Goal: Task Accomplishment & Management: Use online tool/utility

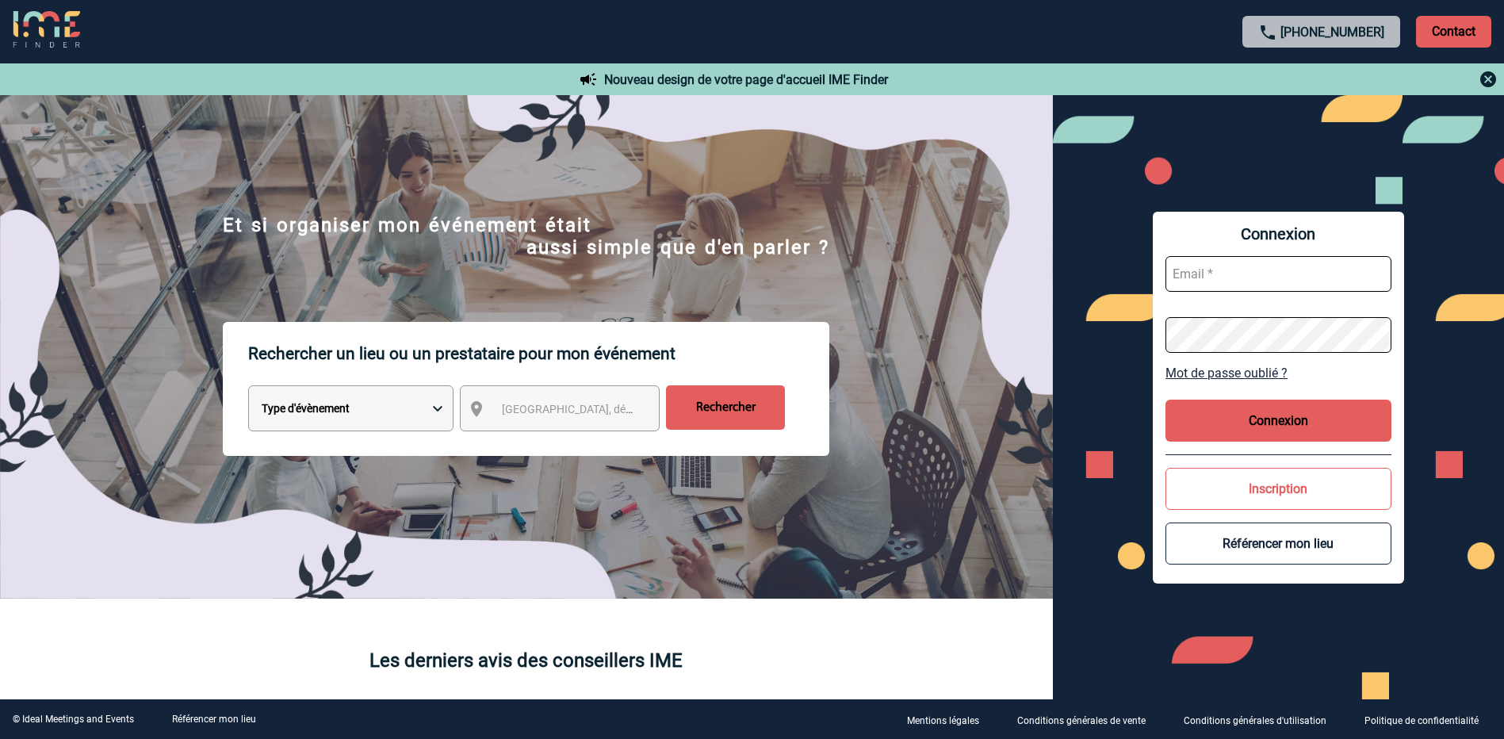
click at [581, 518] on div "Rechercher un lieu ou un prestataire pour mon événement Type d'évènement Sémina…" at bounding box center [526, 460] width 1053 height 277
click at [584, 415] on span "[GEOGRAPHIC_DATA], département, région..." at bounding box center [612, 409] width 220 height 13
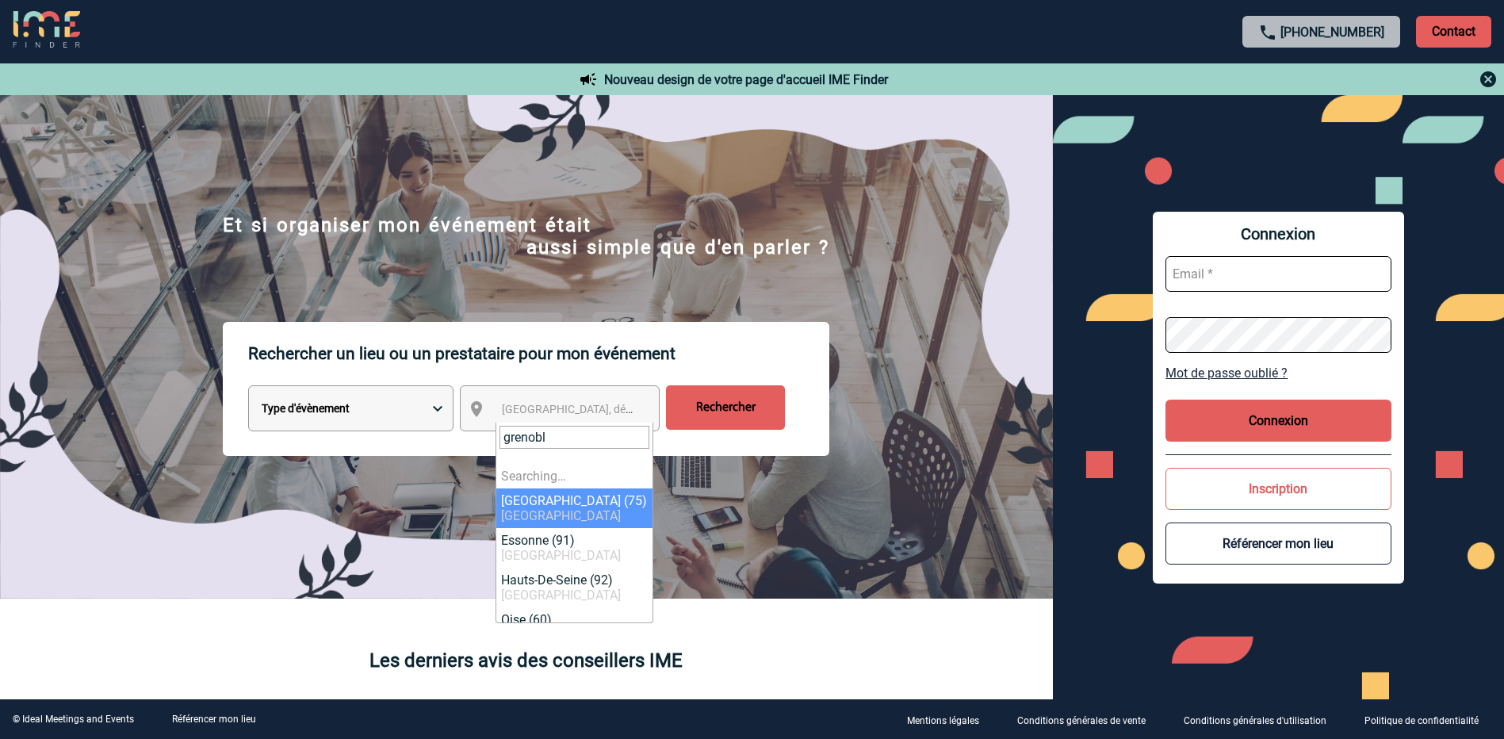
type input "[GEOGRAPHIC_DATA]"
select select "3"
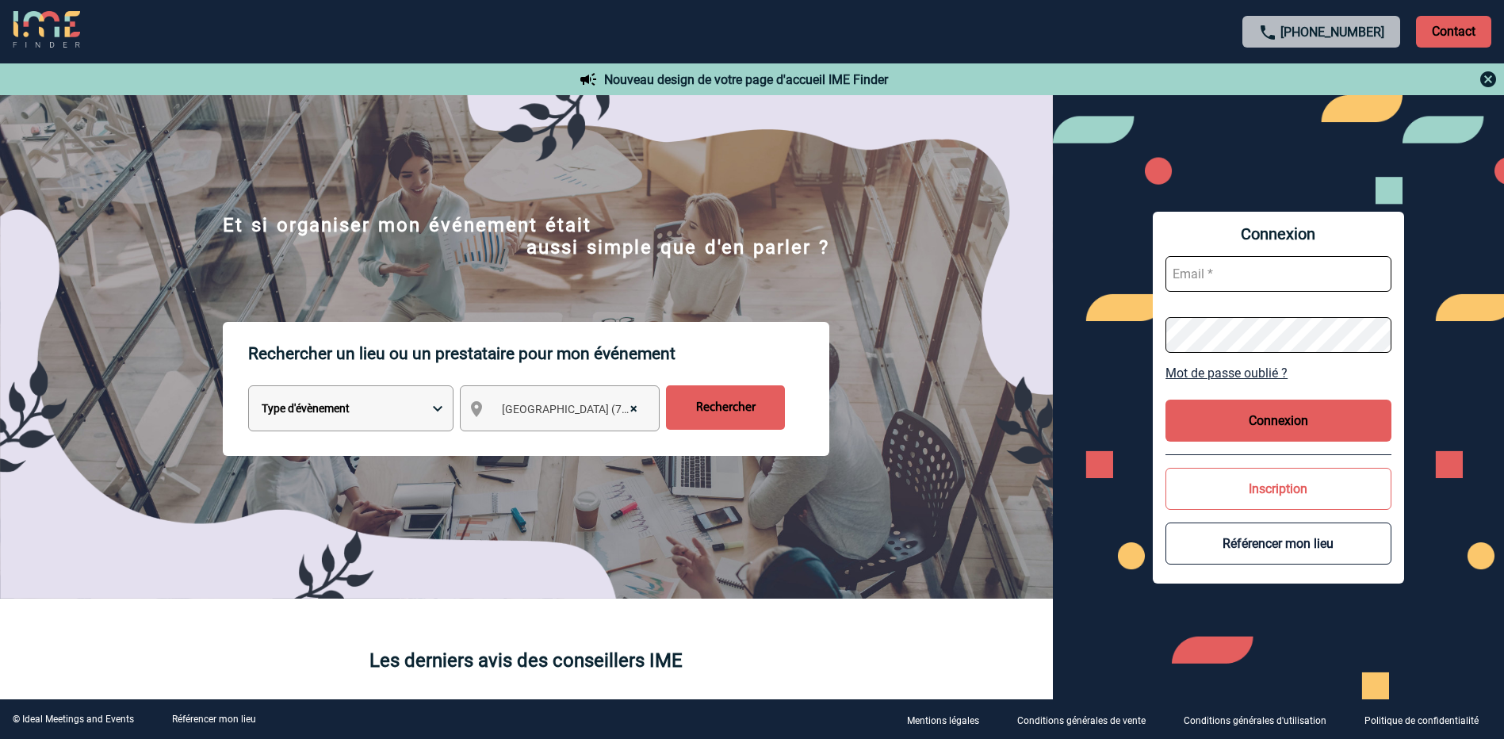
click at [583, 419] on span "× [GEOGRAPHIC_DATA] (75)" at bounding box center [575, 409] width 158 height 22
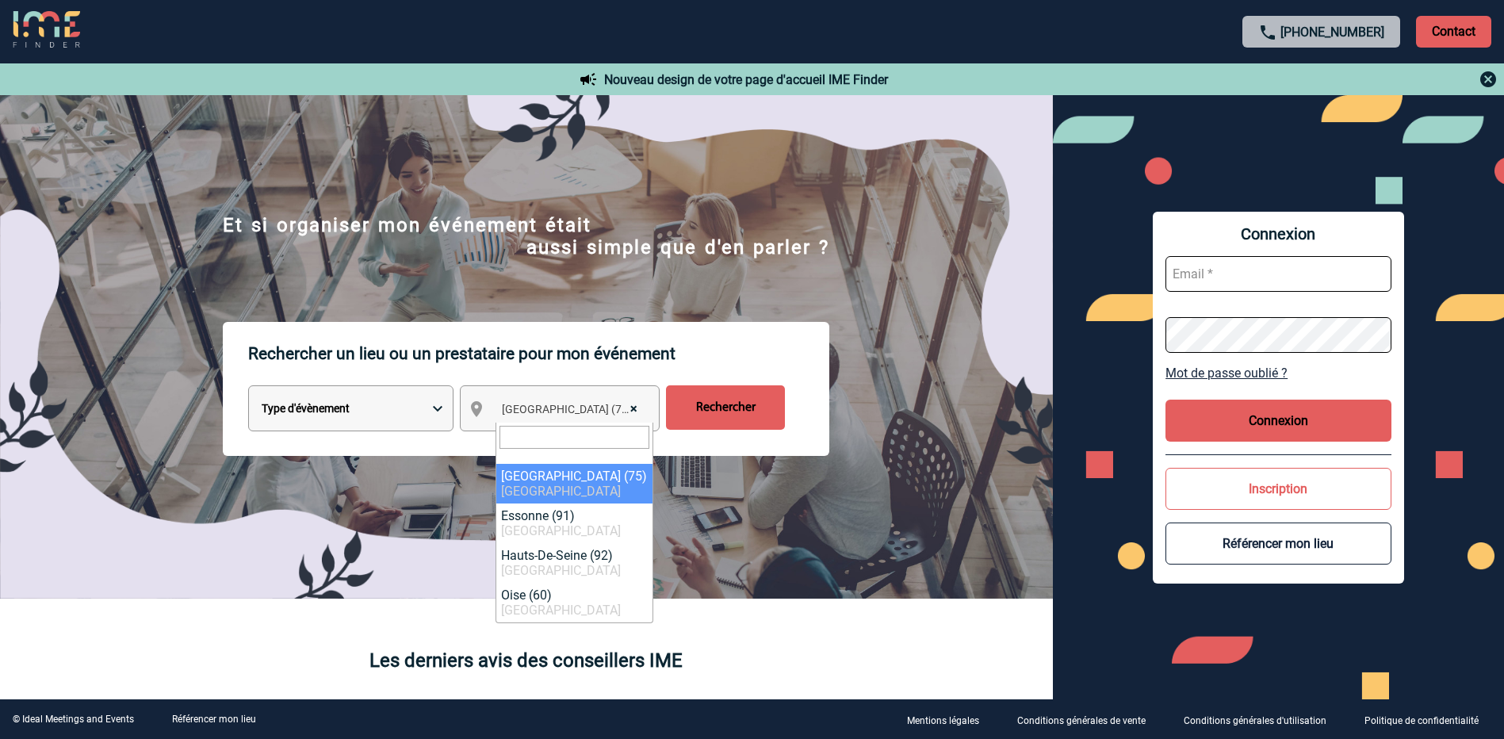
drag, startPoint x: 535, startPoint y: 423, endPoint x: 535, endPoint y: 431, distance: 8.7
click at [535, 425] on span at bounding box center [574, 443] width 156 height 41
click at [535, 432] on input "search" at bounding box center [575, 437] width 150 height 23
type input "greno"
select select "35563"
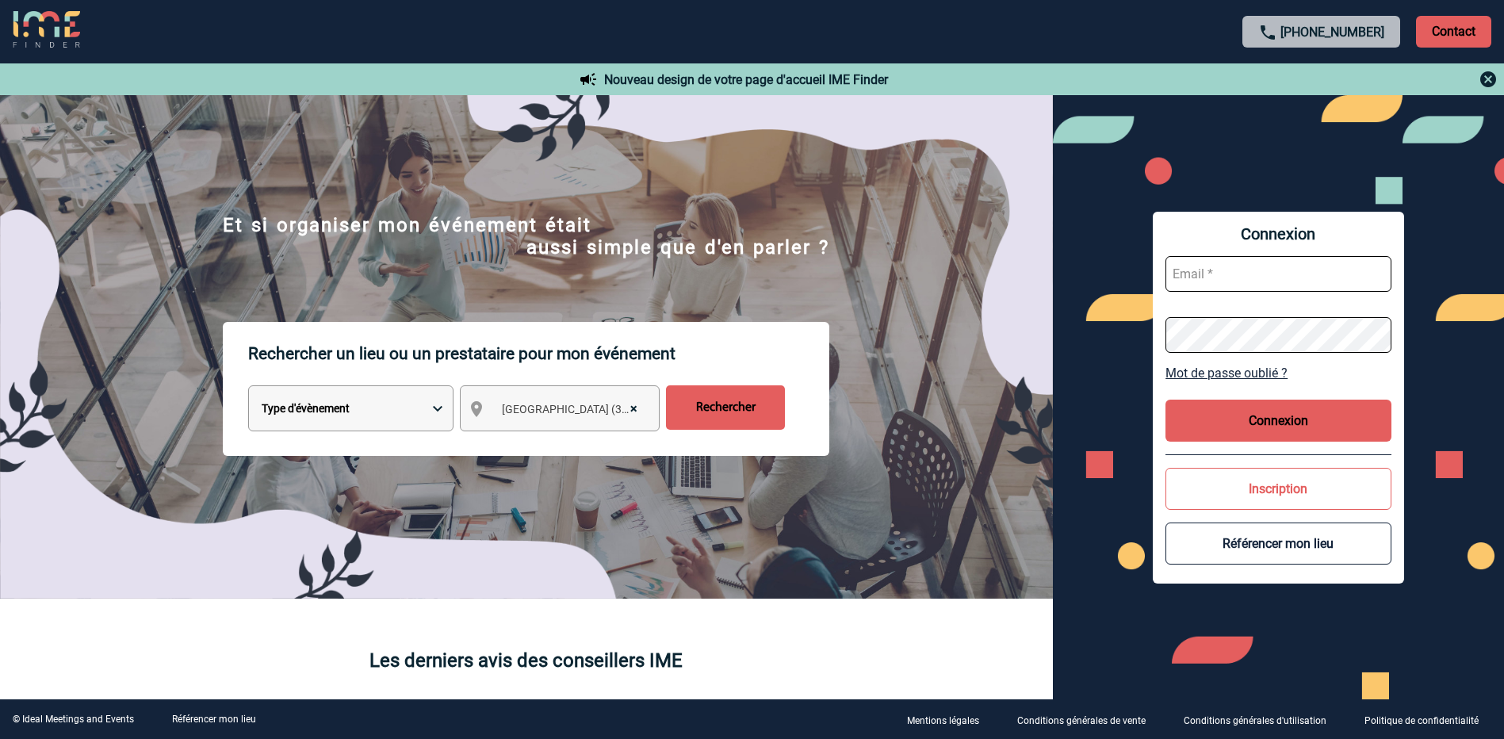
click at [438, 412] on select "Type d'évènement Séminaire avec nuitée Réunion Repas de groupe Team Building & …" at bounding box center [350, 408] width 205 height 46
select select "3"
click at [248, 388] on select "Type d'évènement Séminaire avec nuitée Réunion Repas de groupe Team Building & …" at bounding box center [350, 408] width 205 height 46
click at [720, 421] on input "Rechercher" at bounding box center [725, 407] width 119 height 44
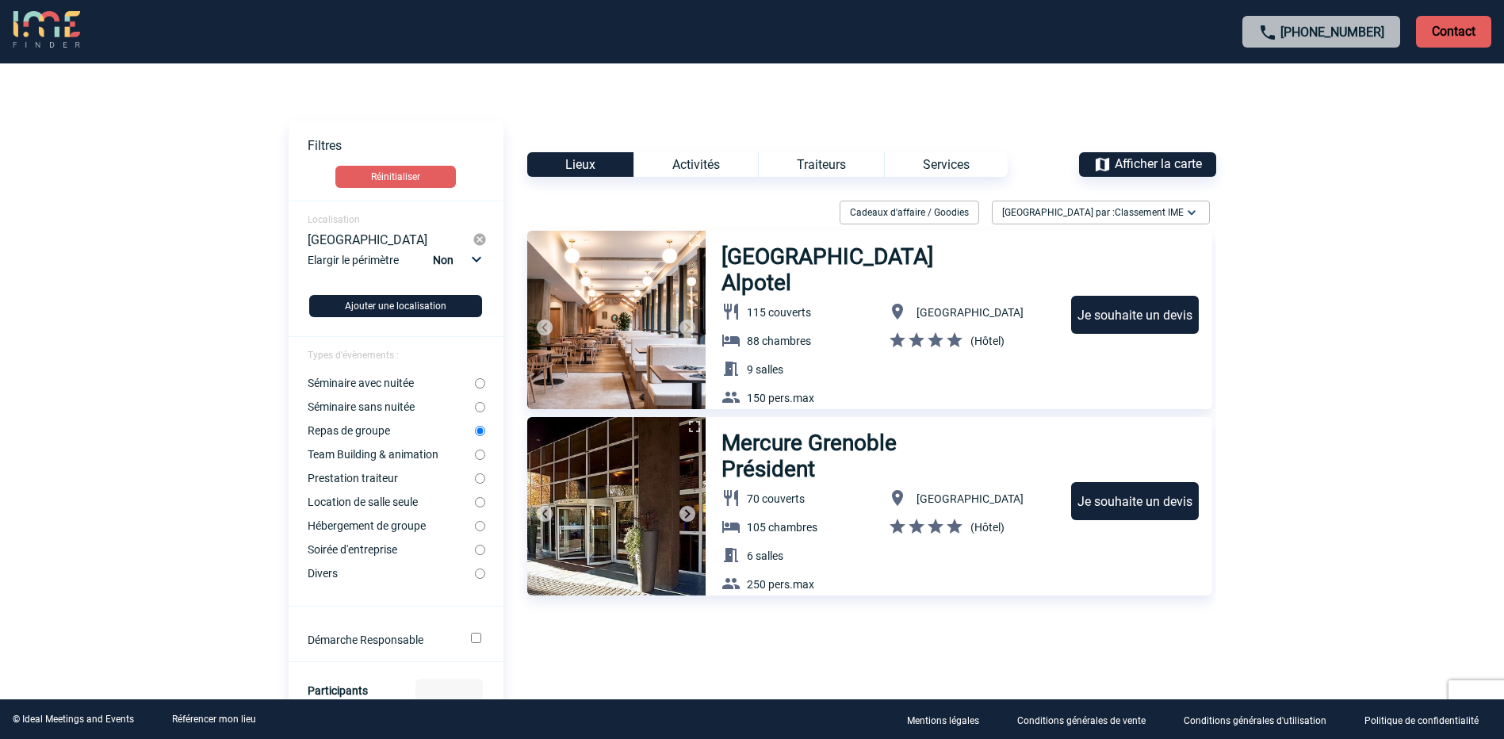
click at [480, 479] on input "Prestation traiteur" at bounding box center [480, 478] width 10 height 10
radio input "true"
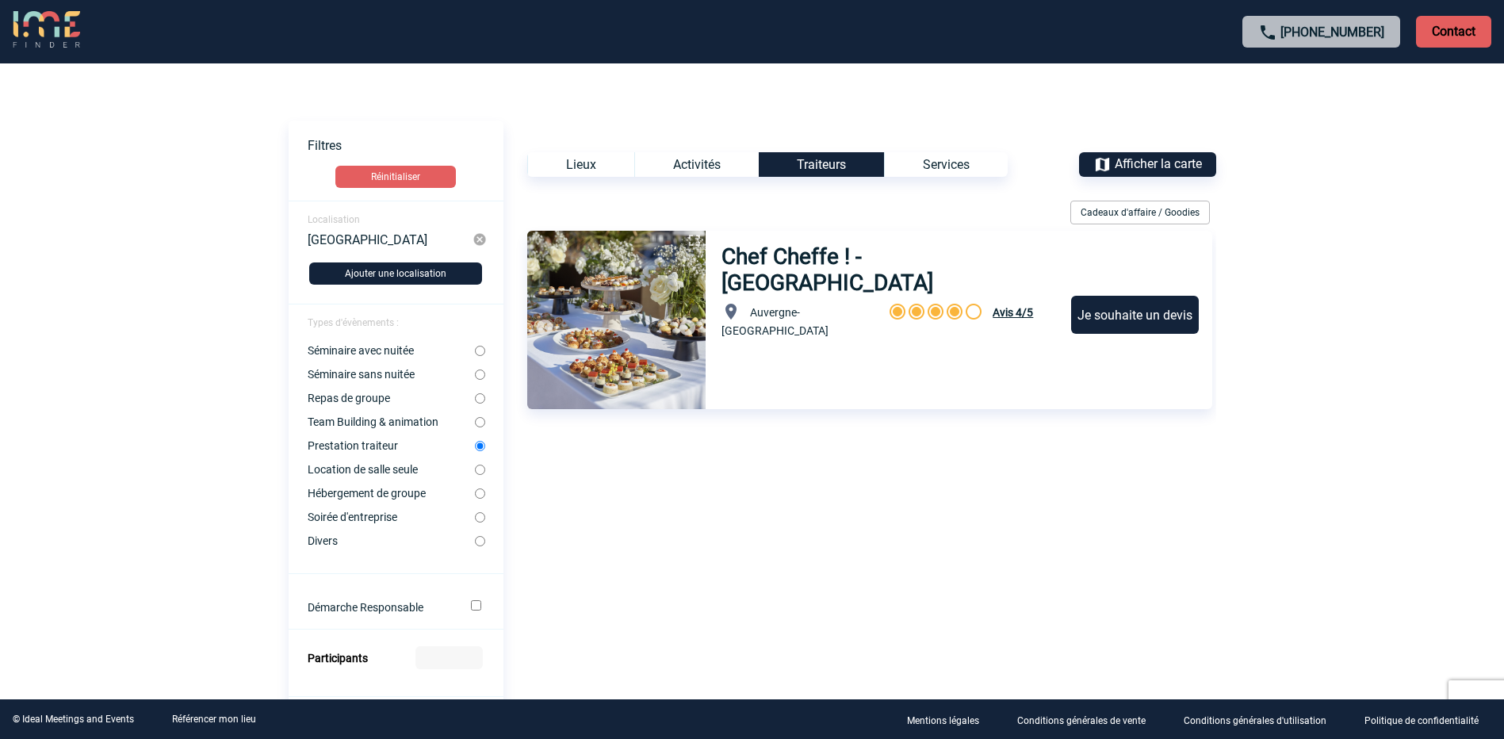
click at [477, 522] on input "Soirée d'entreprise" at bounding box center [480, 517] width 10 height 10
radio input "true"
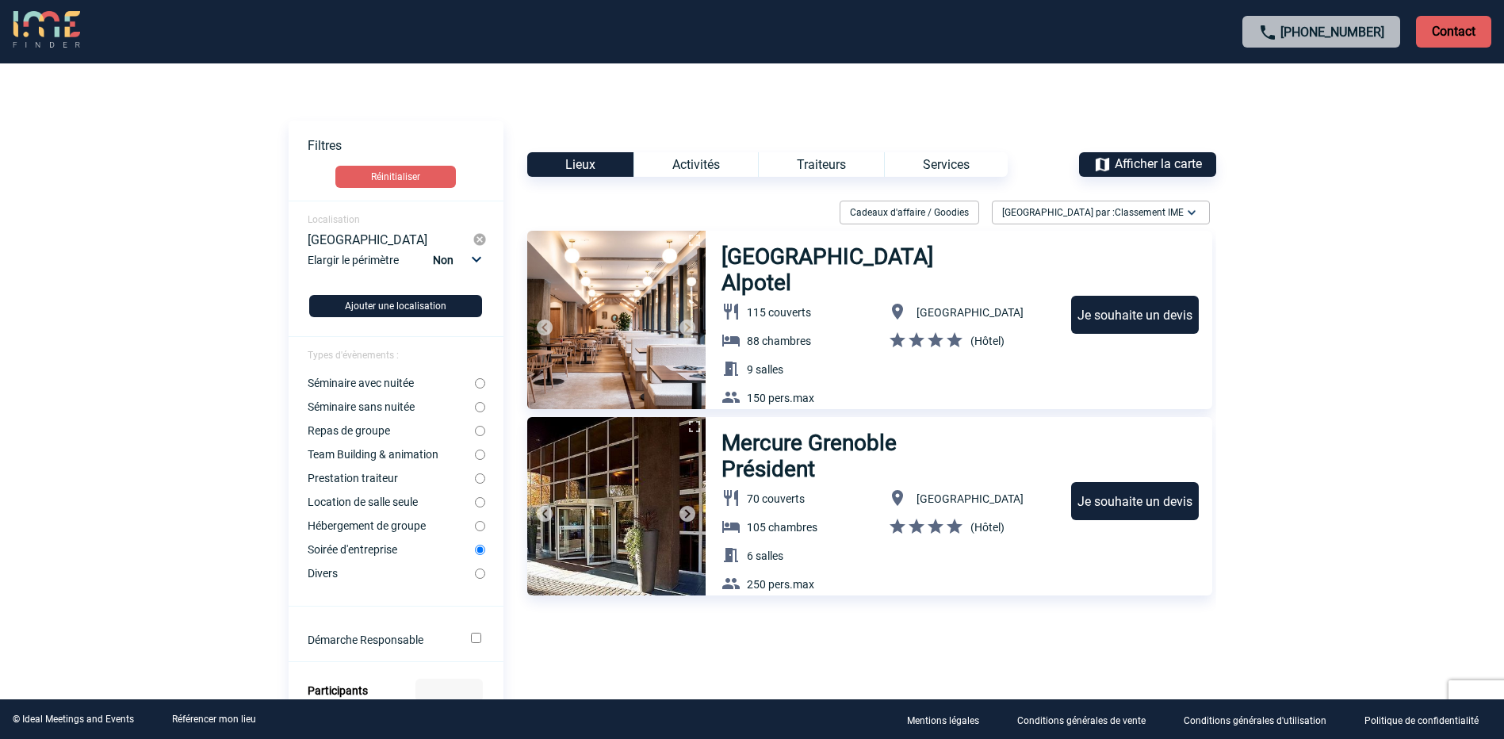
click at [734, 151] on div "Voir les filtres Filtres Réinitialiser Localisation Grenoble Elargir le périmèt…" at bounding box center [753, 675] width 928 height 1108
click at [728, 165] on div "Activités" at bounding box center [696, 164] width 124 height 25
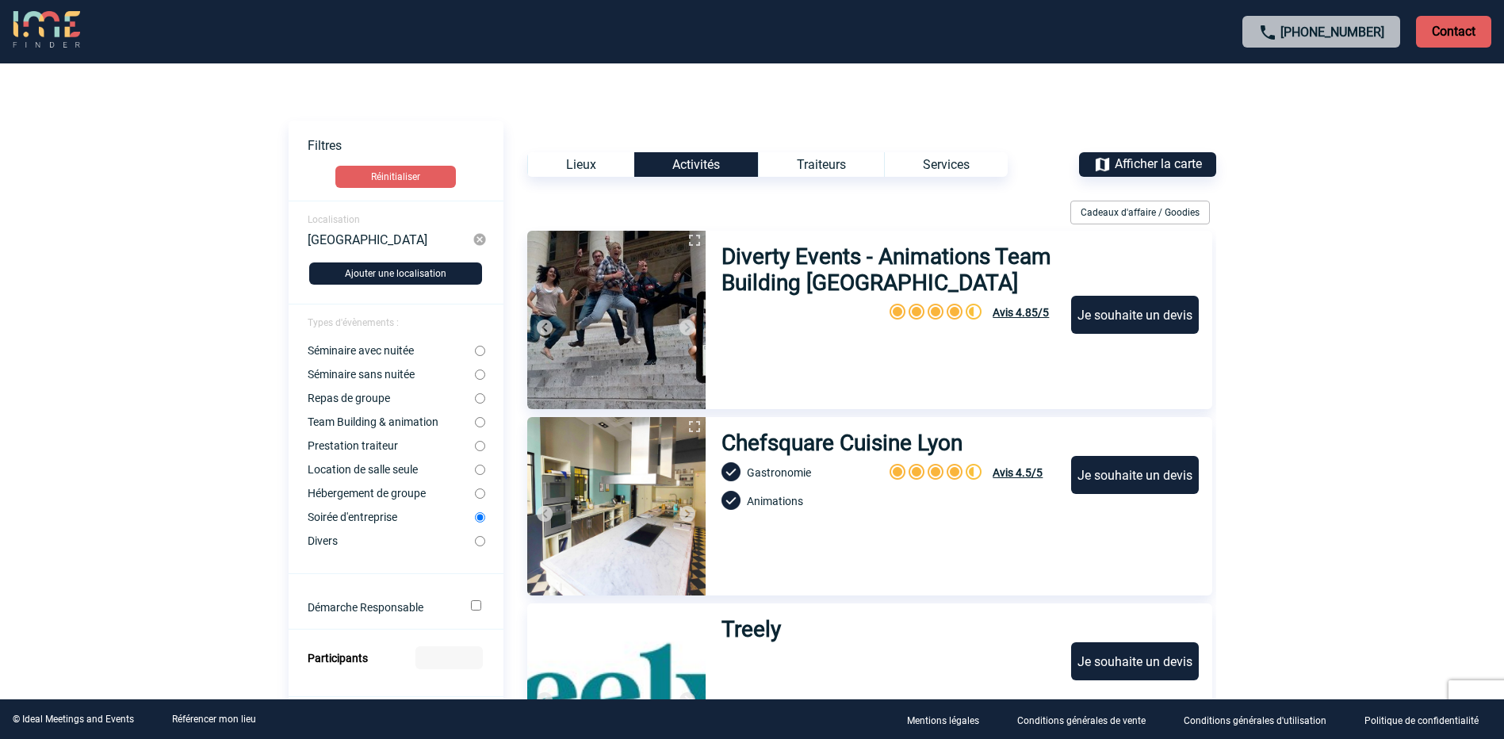
click at [852, 161] on div "Traiteurs" at bounding box center [821, 164] width 126 height 25
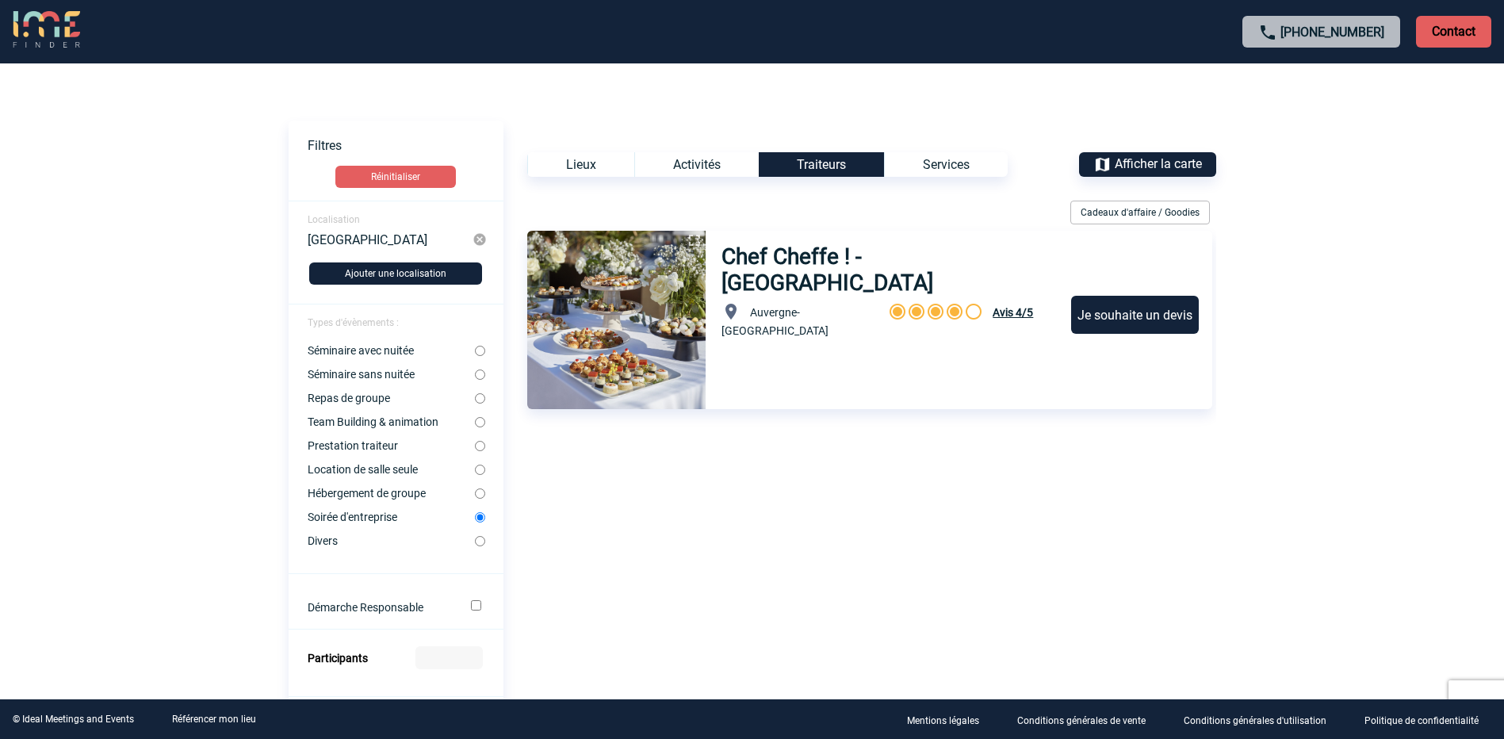
click at [931, 163] on div "Services" at bounding box center [946, 164] width 124 height 25
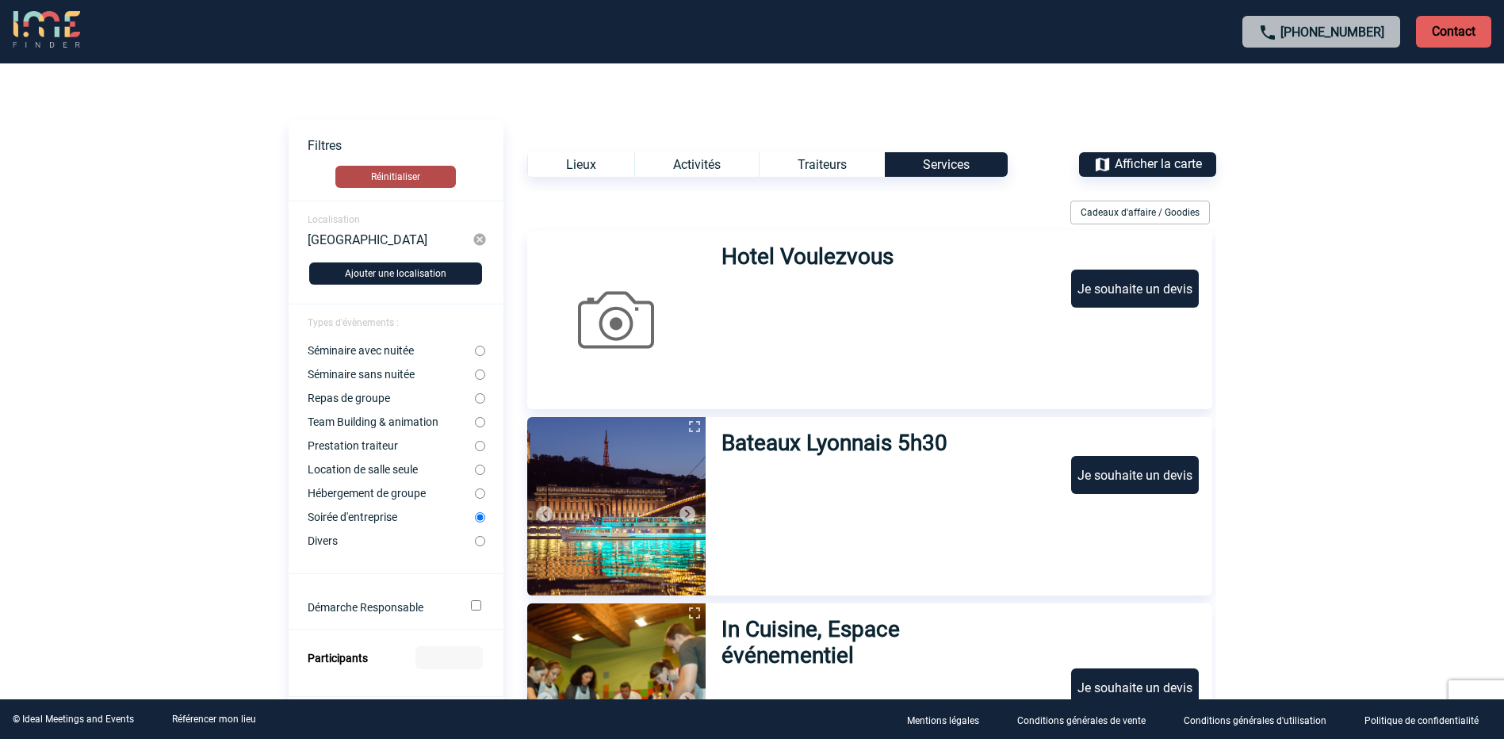
click at [411, 168] on button "Réinitialiser" at bounding box center [395, 177] width 121 height 22
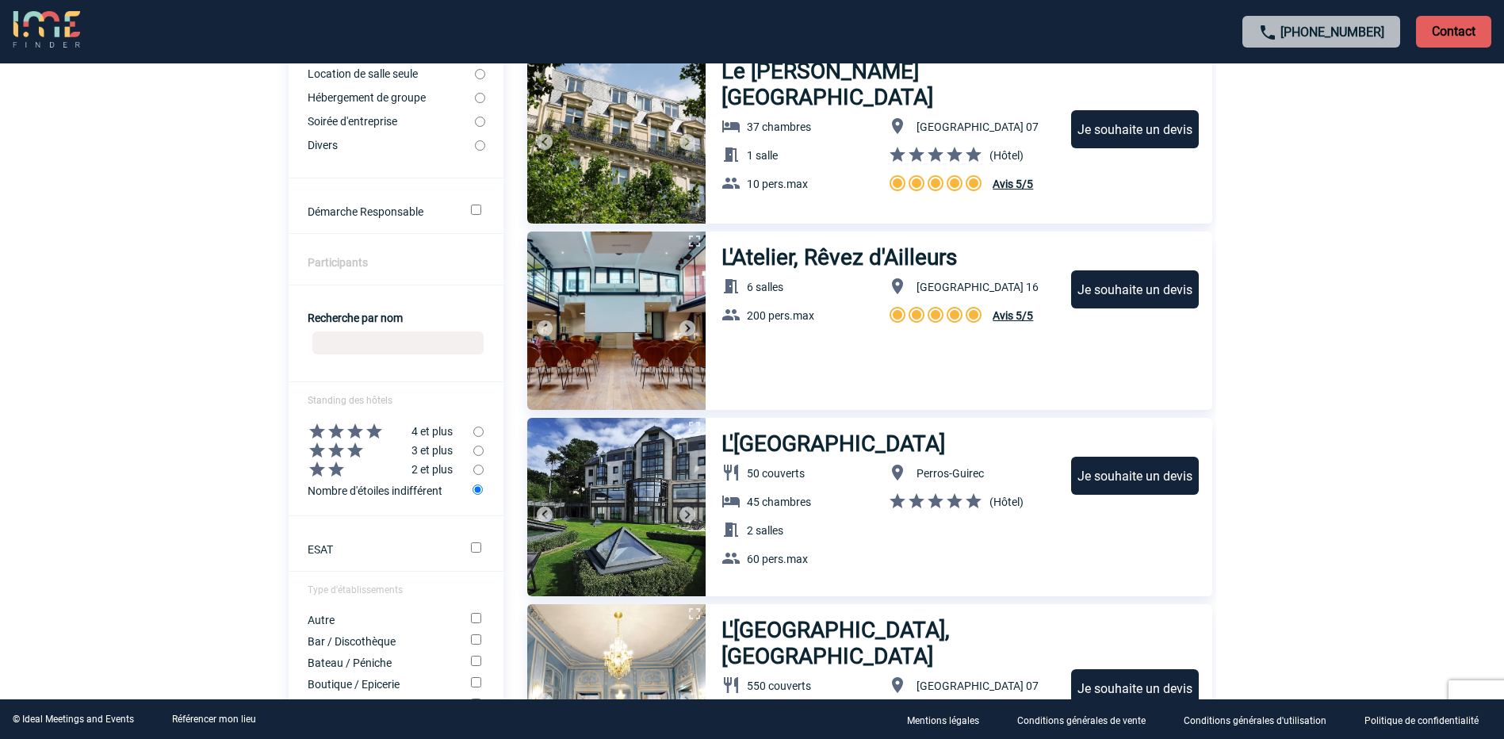
scroll to position [476, 0]
